Goal: Use online tool/utility

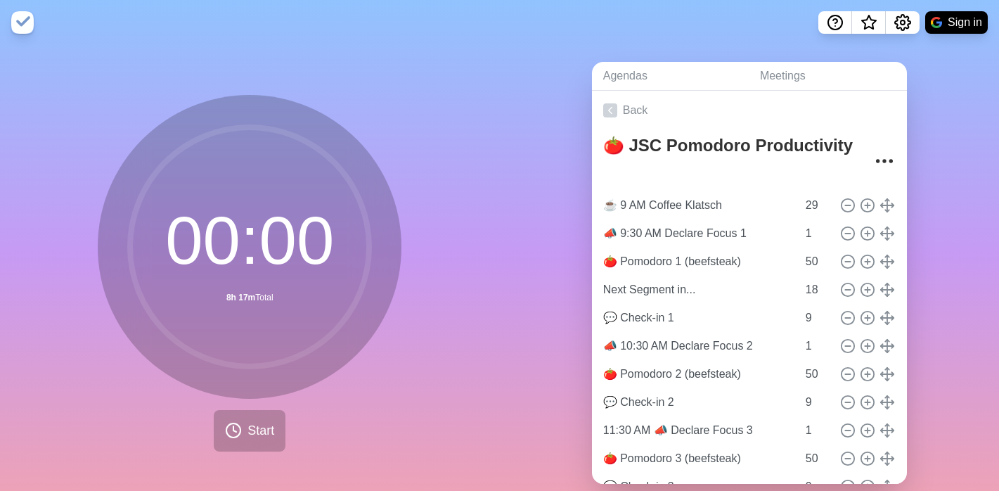
click at [600, 55] on div "Agendas Meetings Back 🍅 JSC Pomodoro Productivity ☕️ 9 AM Coffee Klatsch 29 📣 9…" at bounding box center [750, 278] width 500 height 467
click at [252, 432] on span "Start" at bounding box center [260, 430] width 27 height 19
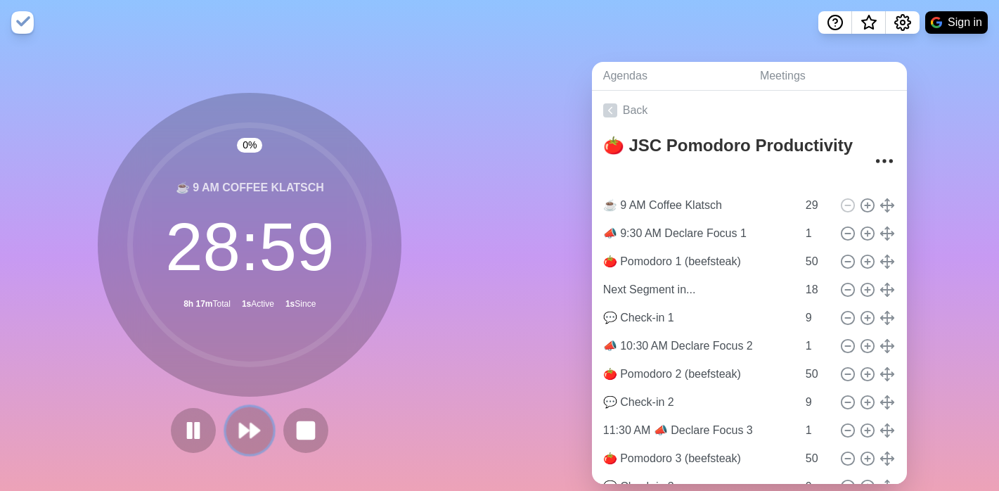
click at [251, 431] on polygon at bounding box center [255, 430] width 9 height 14
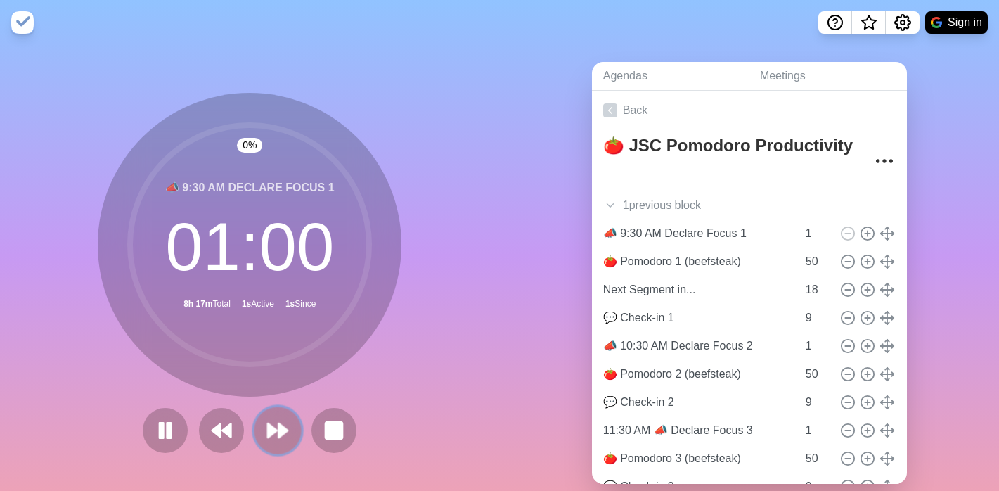
click at [254, 431] on button at bounding box center [277, 429] width 47 height 47
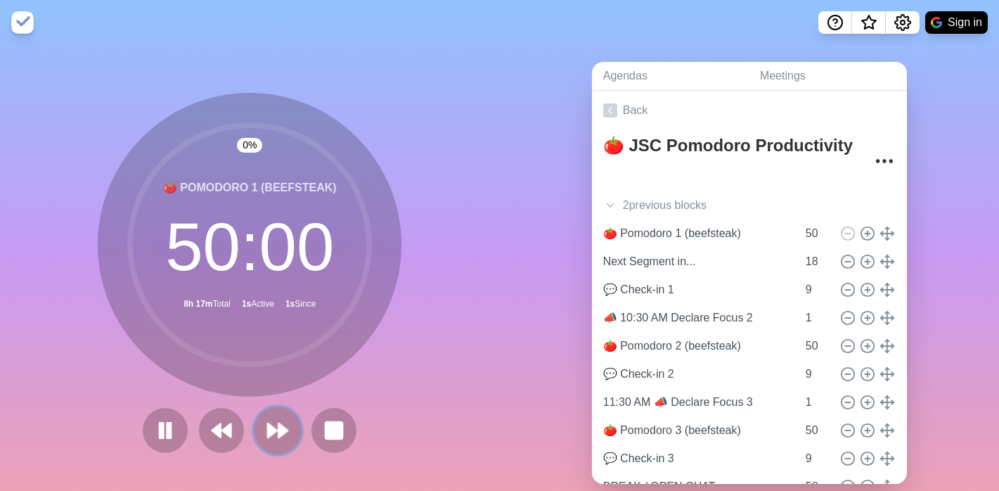
click at [254, 431] on button at bounding box center [277, 429] width 47 height 47
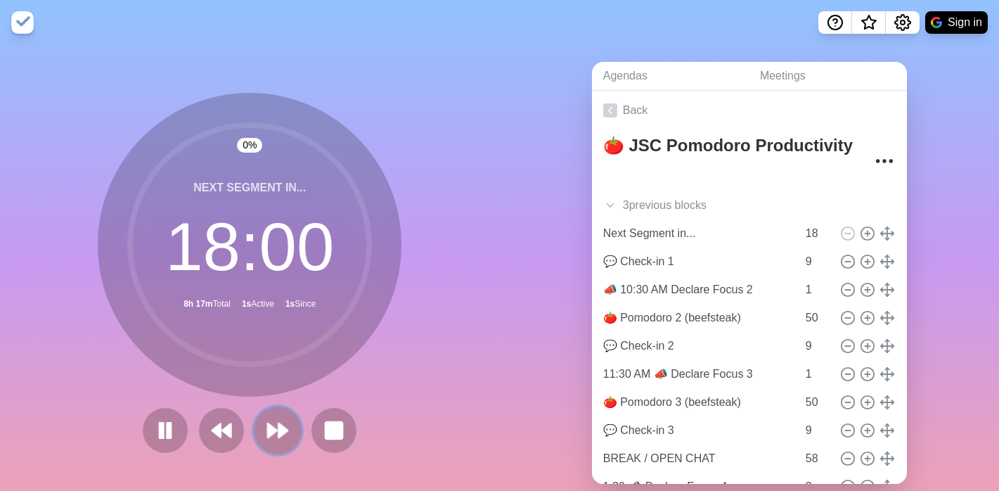
click at [254, 431] on button at bounding box center [277, 429] width 47 height 47
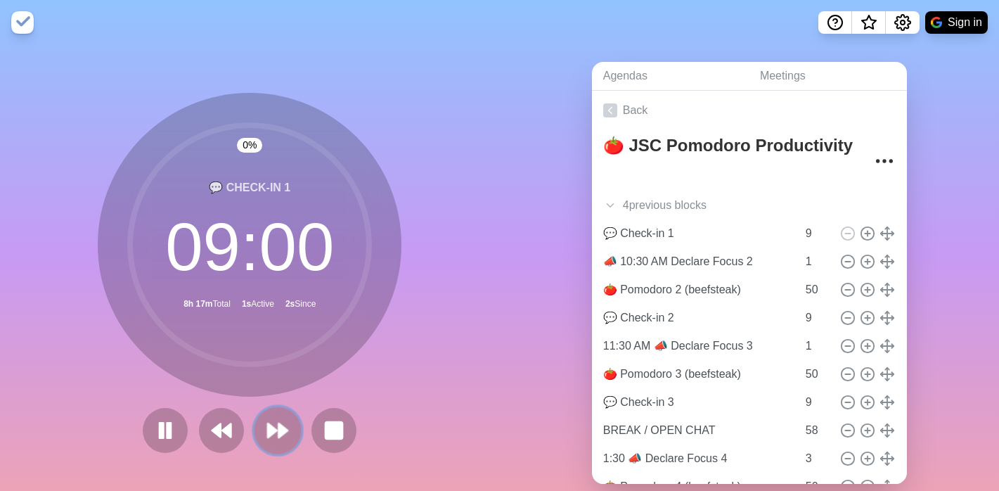
click at [254, 431] on button at bounding box center [277, 429] width 47 height 47
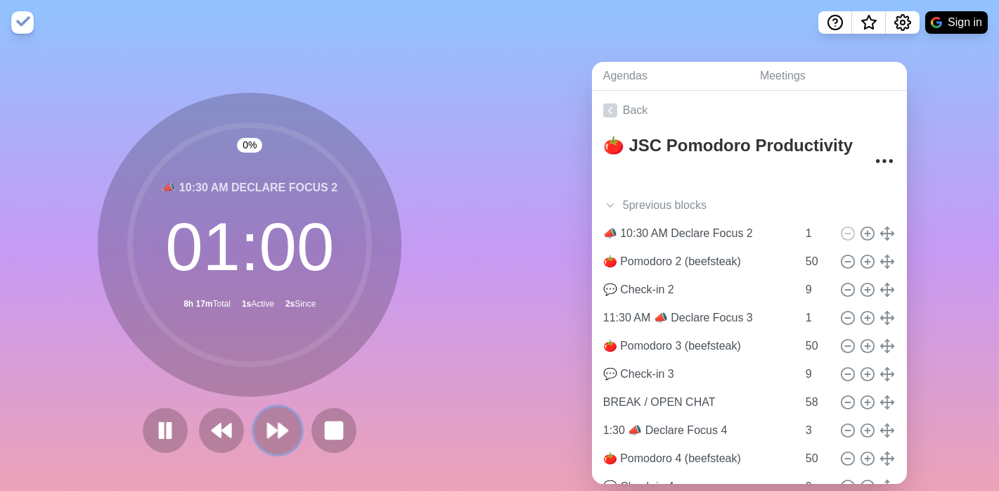
click at [254, 431] on button at bounding box center [277, 429] width 47 height 47
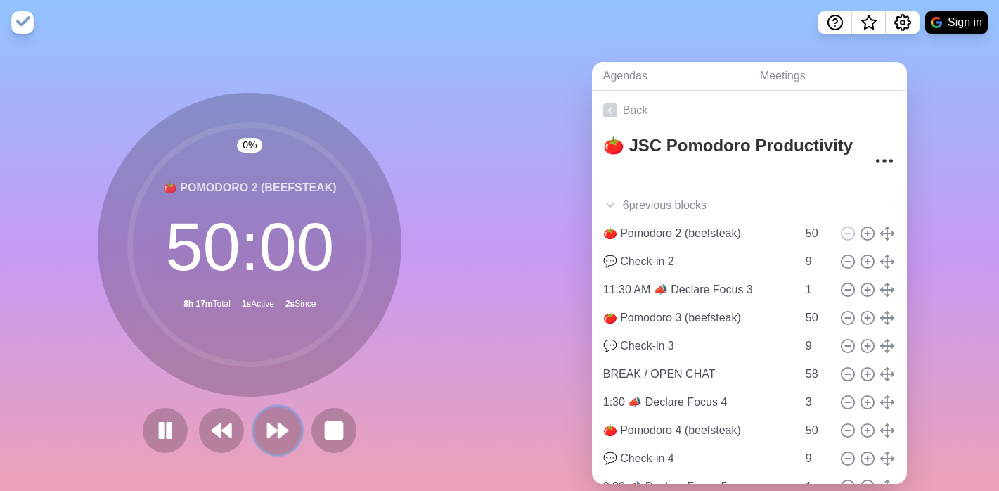
click at [254, 431] on button at bounding box center [277, 429] width 47 height 47
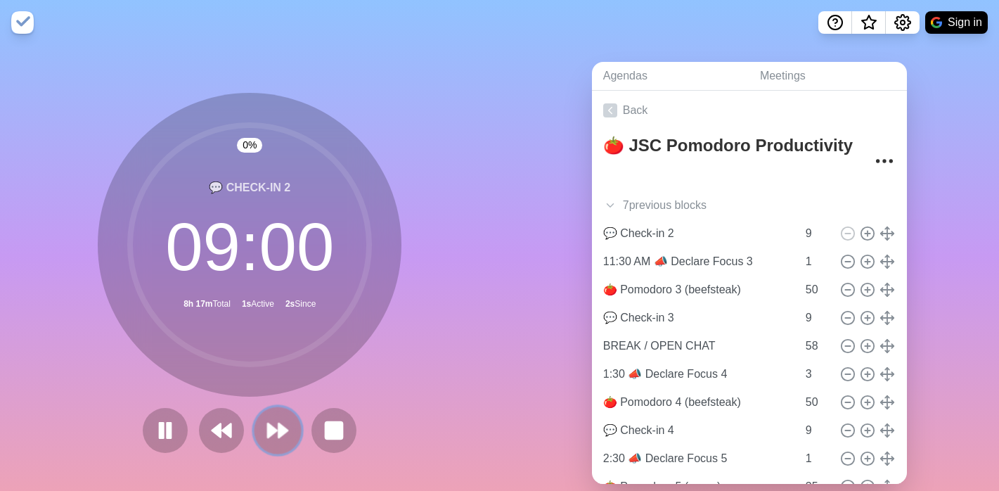
click at [254, 431] on button at bounding box center [277, 429] width 47 height 47
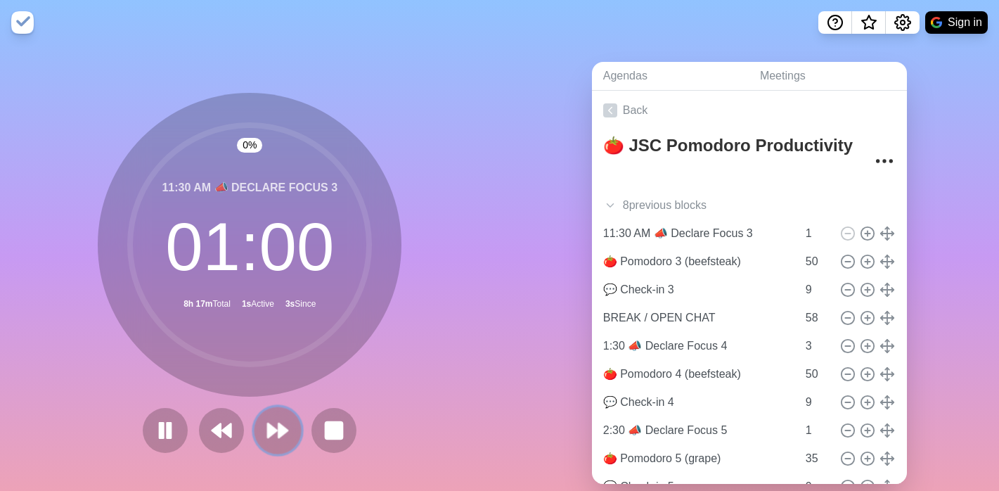
click at [254, 431] on button at bounding box center [277, 429] width 47 height 47
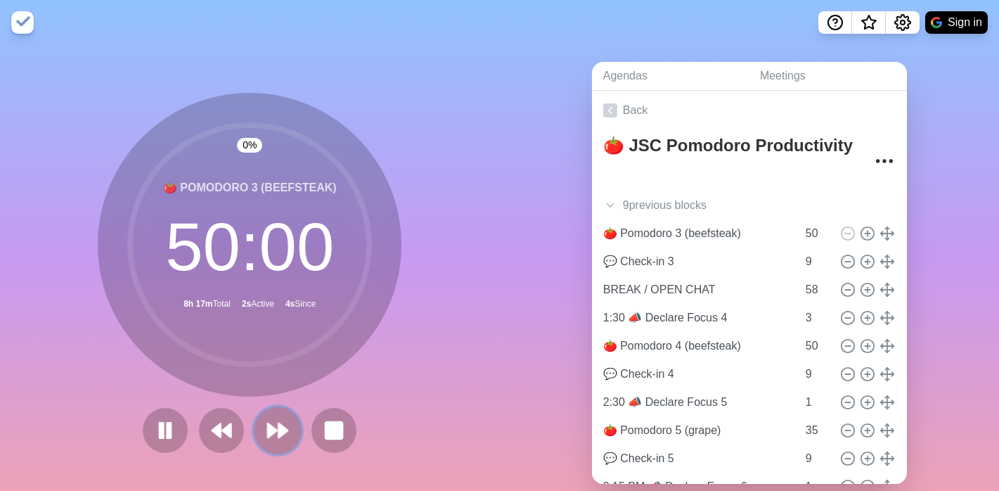
click at [254, 431] on button at bounding box center [277, 429] width 47 height 47
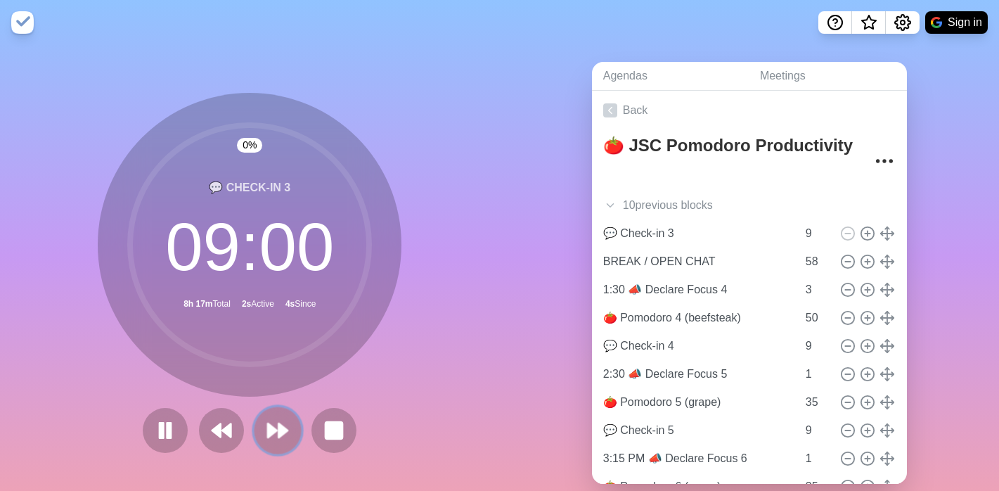
click at [254, 431] on button at bounding box center [277, 429] width 47 height 47
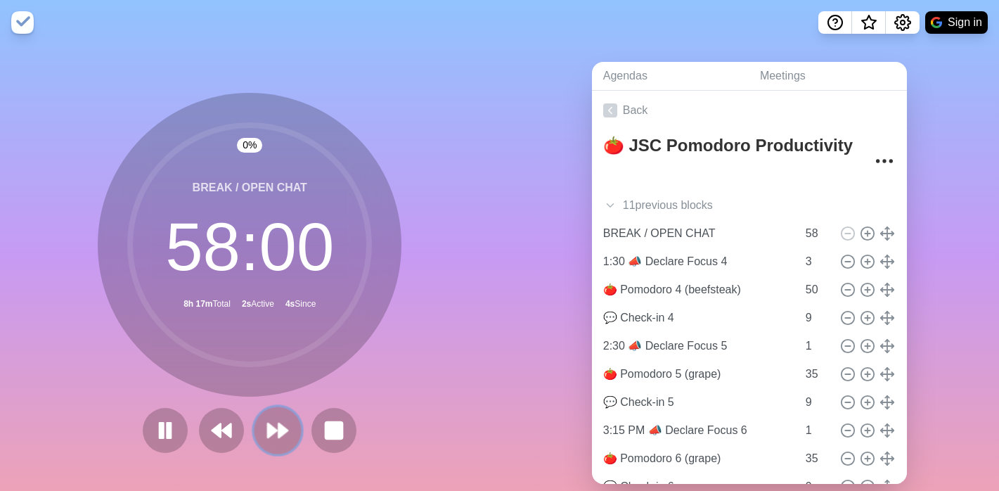
click at [254, 431] on button at bounding box center [277, 429] width 47 height 47
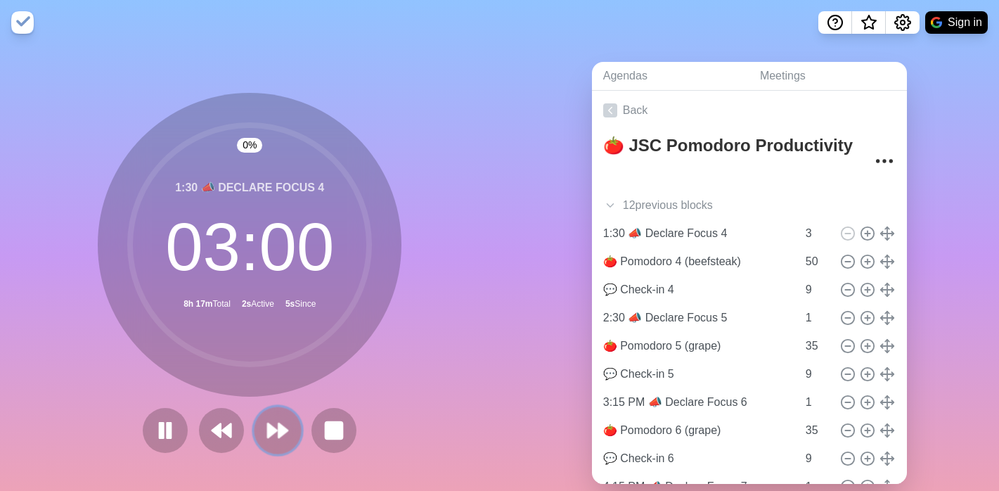
click at [254, 431] on button at bounding box center [277, 429] width 47 height 47
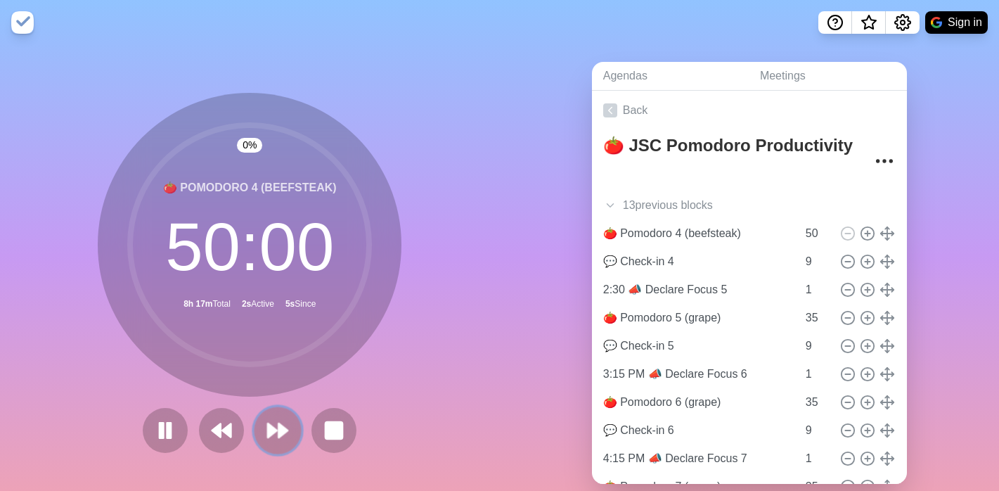
click at [254, 431] on button at bounding box center [277, 429] width 47 height 47
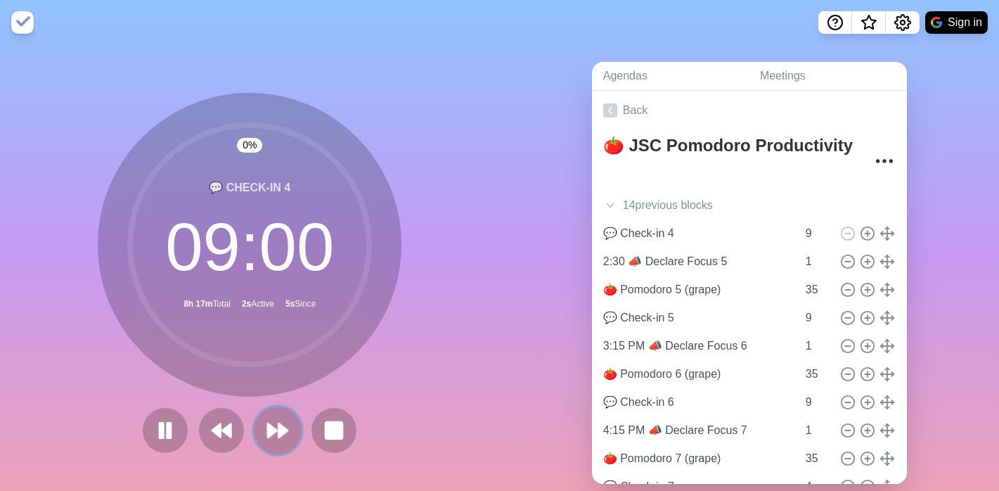
click at [254, 431] on button at bounding box center [277, 429] width 47 height 47
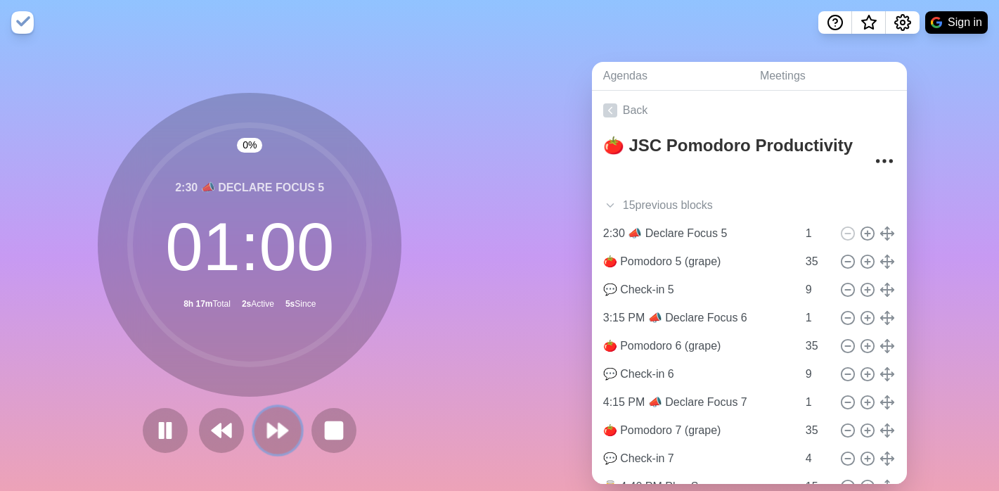
click at [254, 431] on button at bounding box center [277, 429] width 47 height 47
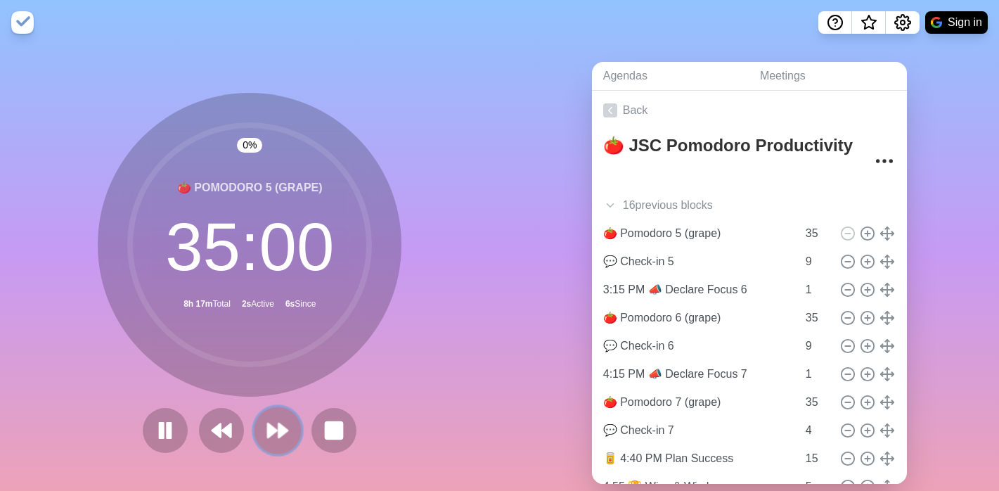
click at [254, 431] on button at bounding box center [277, 429] width 47 height 47
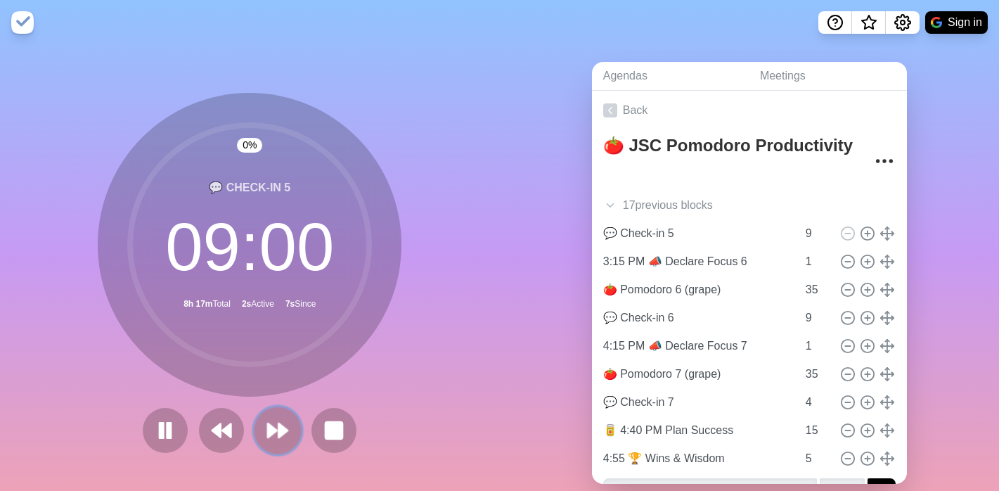
click at [254, 431] on button at bounding box center [277, 429] width 47 height 47
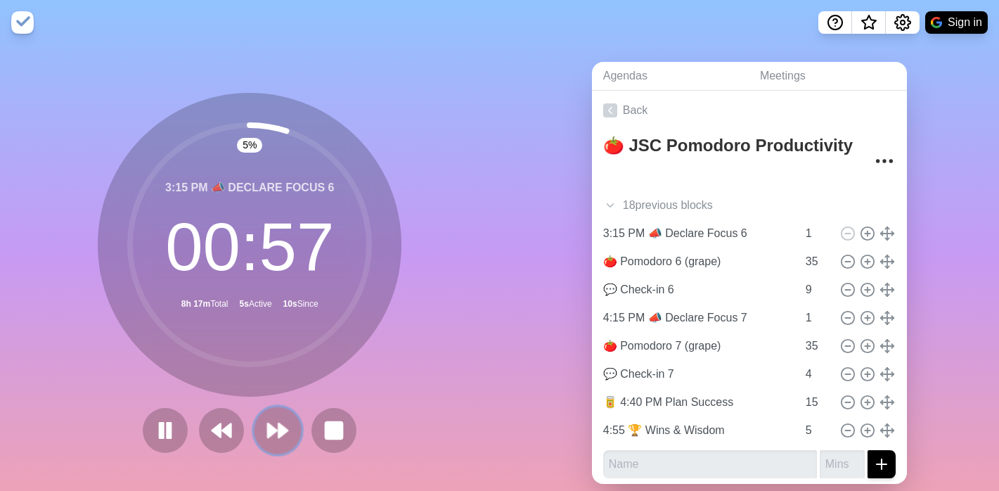
click at [254, 431] on button at bounding box center [277, 429] width 47 height 47
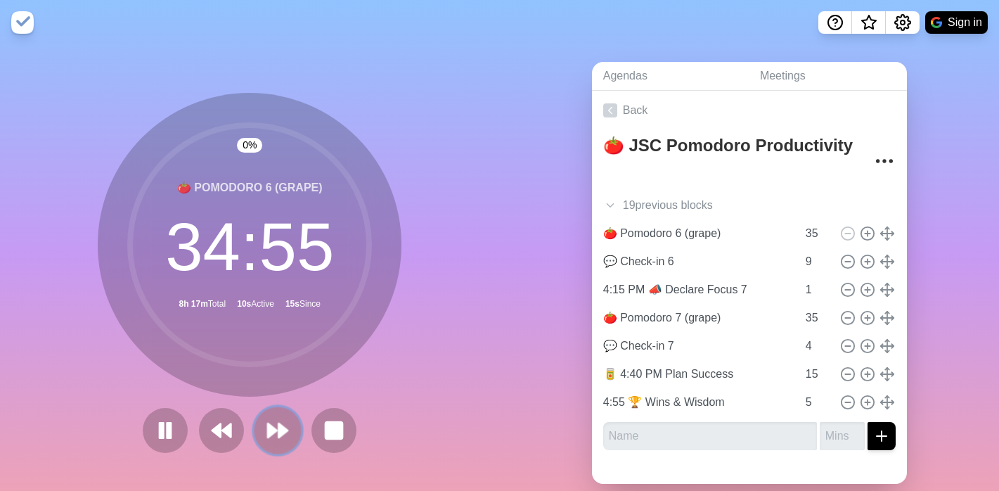
click at [254, 437] on button at bounding box center [277, 429] width 47 height 47
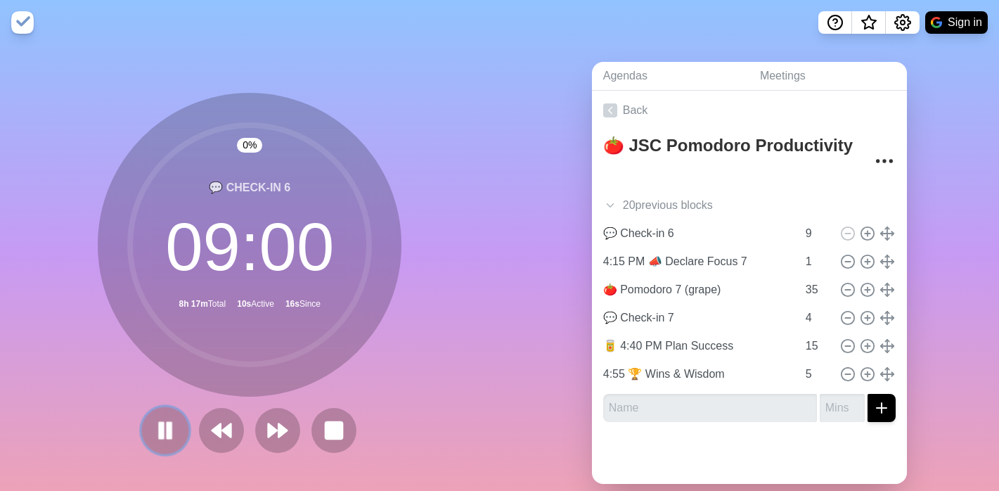
click at [160, 434] on icon at bounding box center [165, 430] width 24 height 24
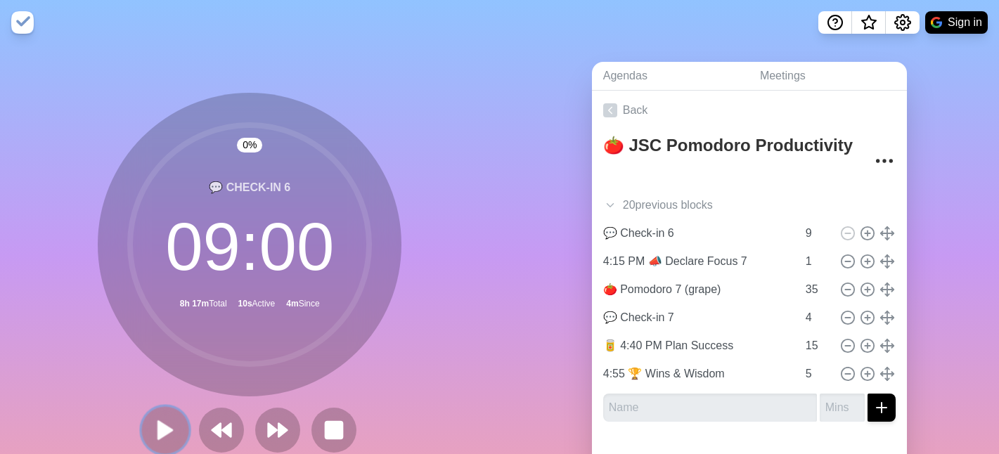
click at [158, 425] on polygon at bounding box center [165, 430] width 14 height 18
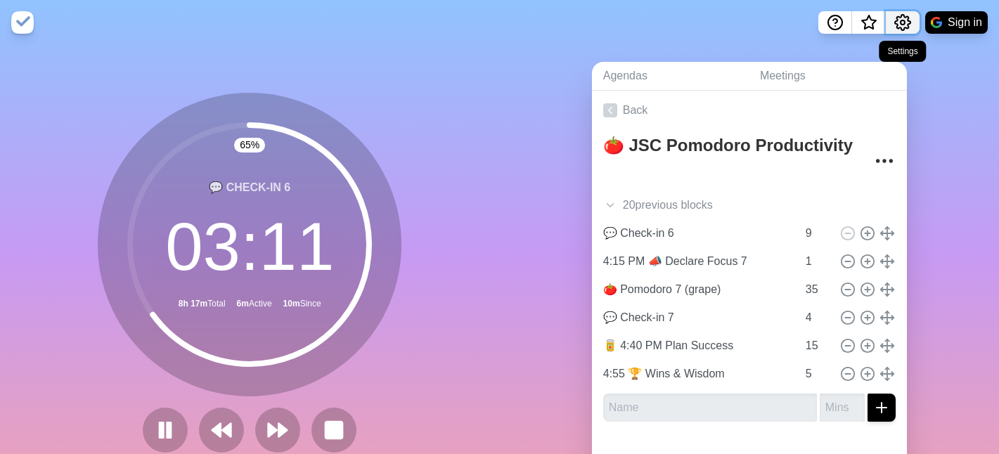
click at [902, 20] on circle "Settings" at bounding box center [902, 22] width 4 height 4
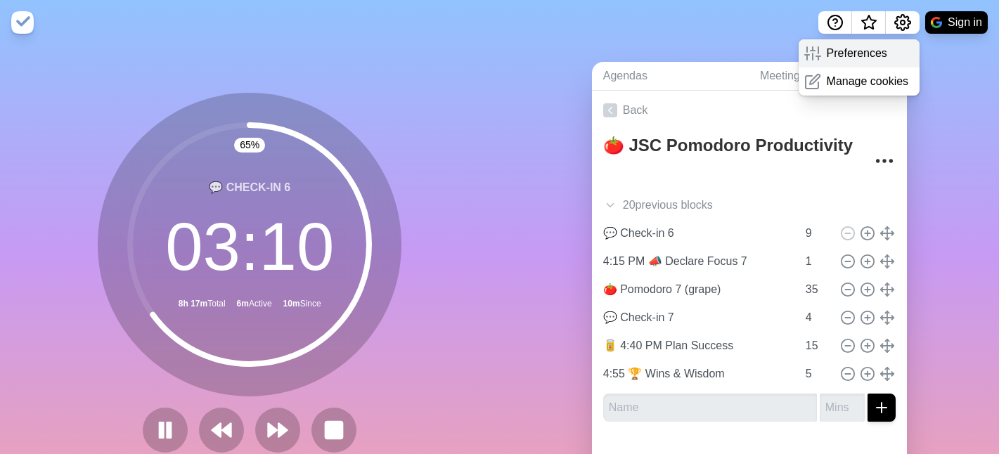
click at [865, 56] on p "Preferences" at bounding box center [857, 53] width 60 height 17
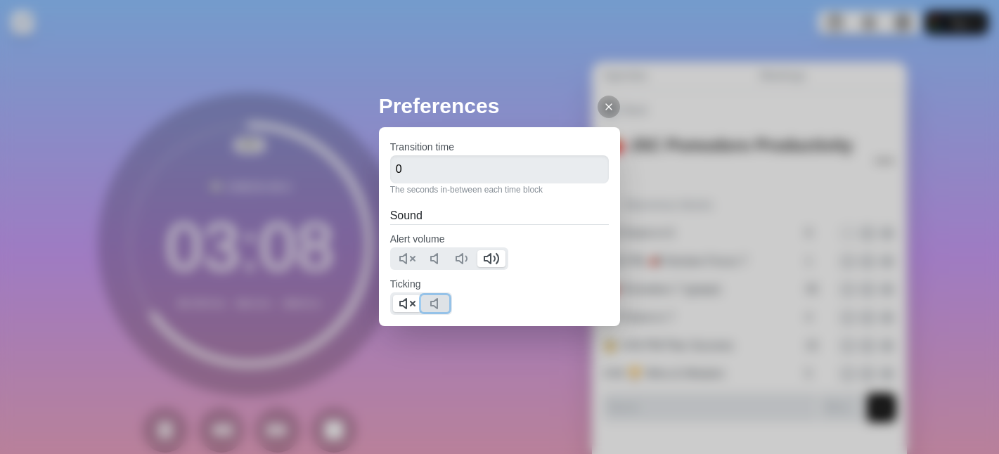
click at [441, 302] on icon at bounding box center [437, 303] width 17 height 17
click at [395, 307] on button at bounding box center [407, 303] width 28 height 17
click at [603, 108] on icon at bounding box center [608, 106] width 11 height 11
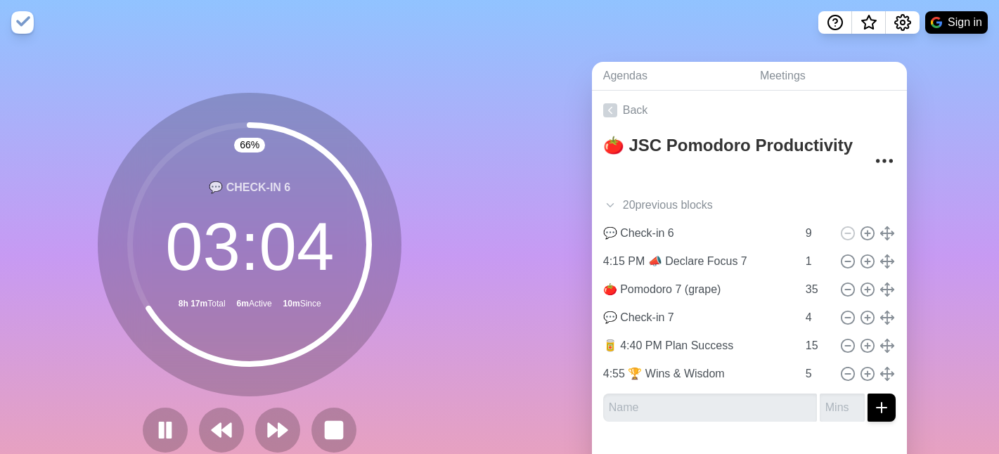
click at [640, 23] on nav "Sign in" at bounding box center [499, 22] width 999 height 45
